Goal: Information Seeking & Learning: Learn about a topic

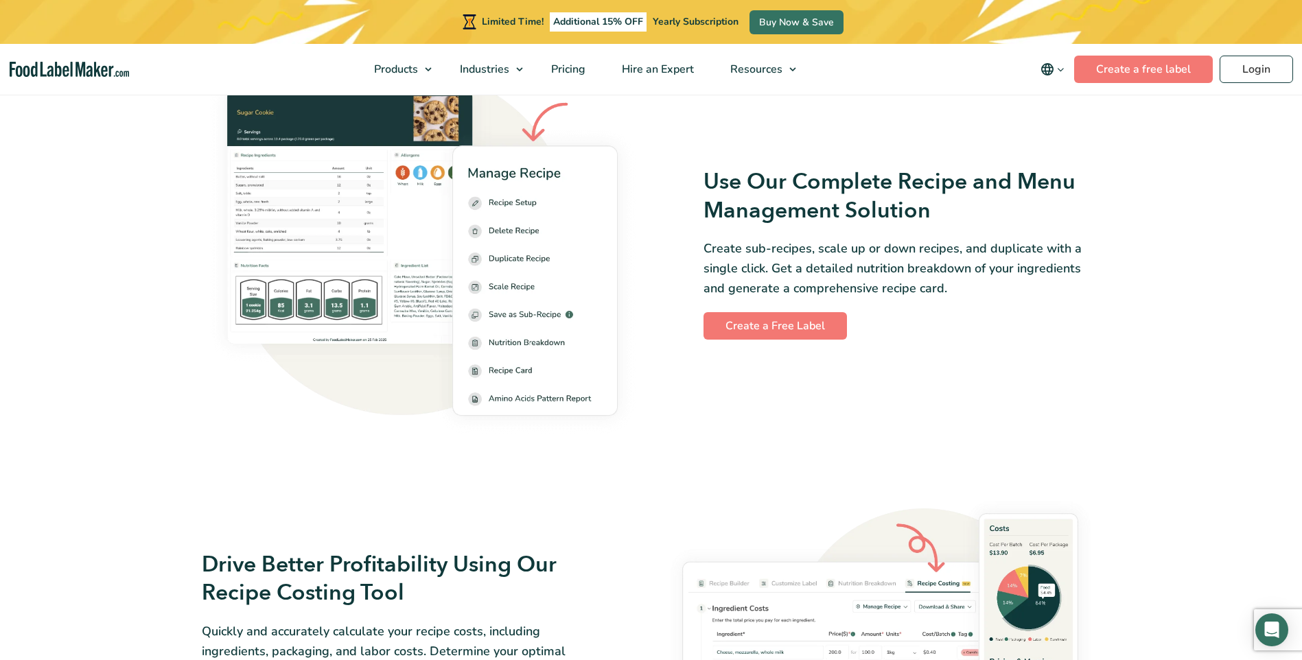
scroll to position [1922, 0]
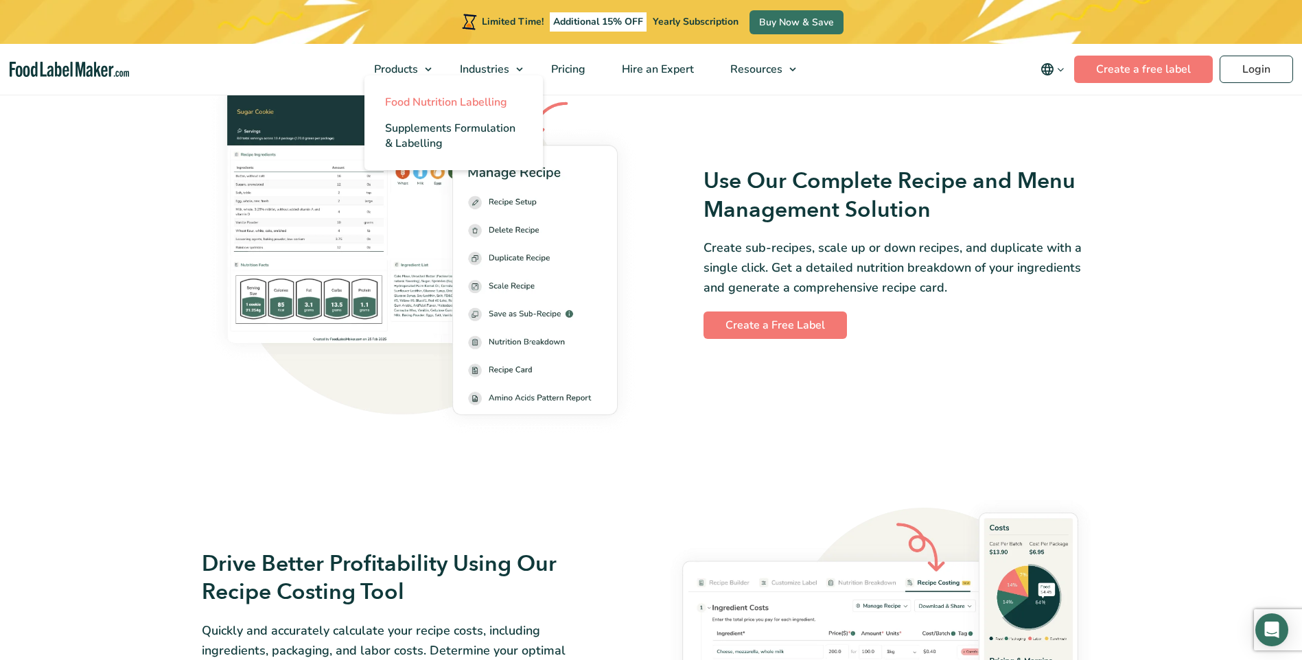
click at [434, 100] on span "Food Nutrition Labelling" at bounding box center [446, 102] width 122 height 15
